Goal: Task Accomplishment & Management: Manage account settings

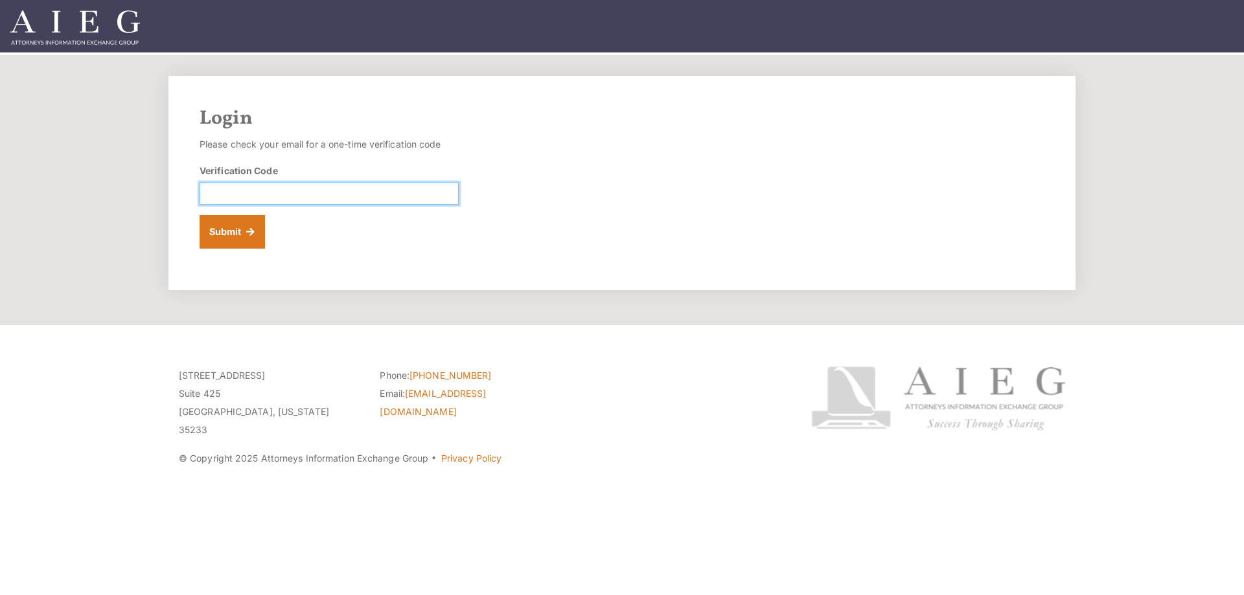
click at [387, 198] on input "Verification Code" at bounding box center [328, 194] width 259 height 22
click at [320, 197] on input "Verification Code" at bounding box center [328, 194] width 259 height 22
paste input "458547"
type input "458547"
click at [240, 236] on button "Submit" at bounding box center [231, 232] width 65 height 34
